Goal: Task Accomplishment & Management: Manage account settings

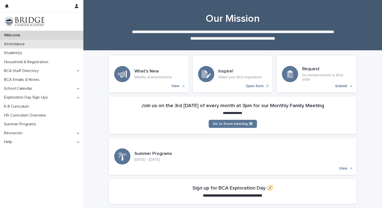
click at [14, 46] on p "Attendance" at bounding box center [15, 44] width 27 height 5
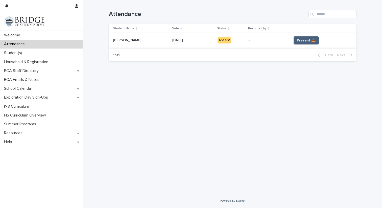
click at [297, 41] on span "Present 📥" at bounding box center [306, 40] width 19 height 5
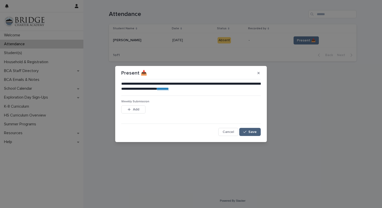
click at [254, 131] on span "Save" at bounding box center [253, 132] width 8 height 4
